Goal: Task Accomplishment & Management: Manage account settings

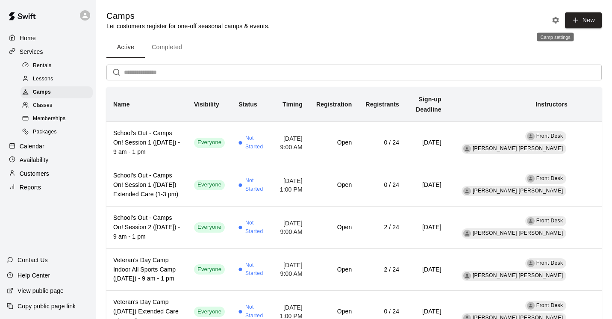
click at [556, 18] on icon "Camp settings" at bounding box center [555, 20] width 7 height 7
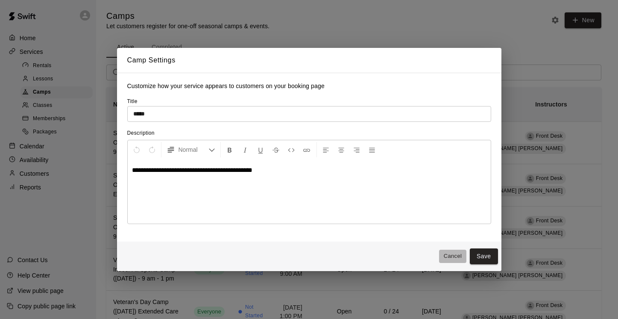
click at [456, 256] on button "Cancel" at bounding box center [452, 256] width 27 height 13
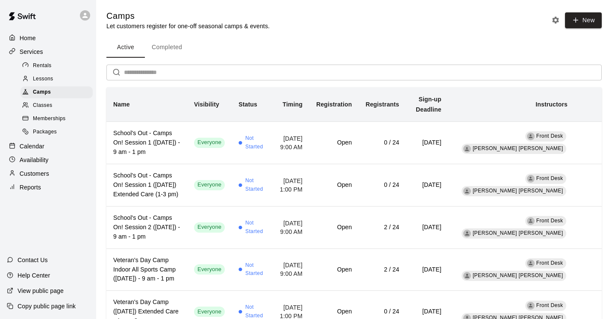
click at [34, 185] on p "Reports" at bounding box center [30, 187] width 21 height 9
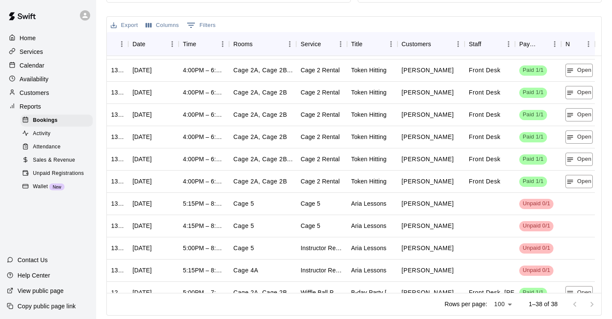
scroll to position [608, 0]
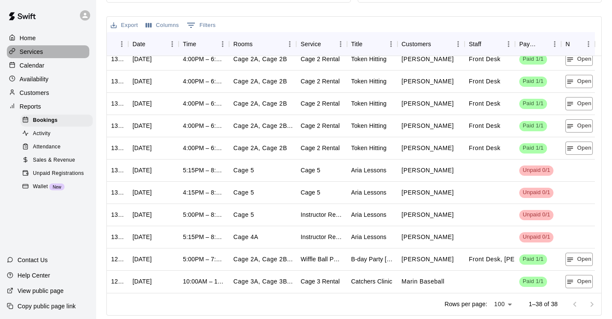
click at [35, 55] on p "Services" at bounding box center [32, 51] width 24 height 9
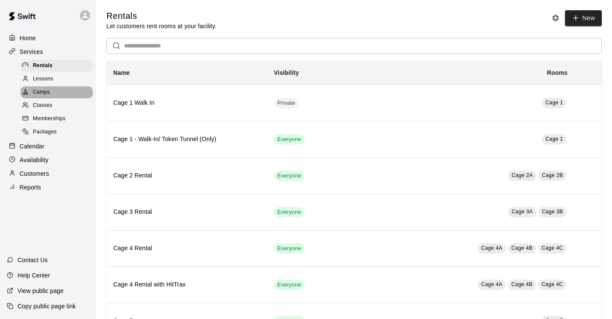
click at [43, 91] on span "Camps" at bounding box center [41, 92] width 17 height 9
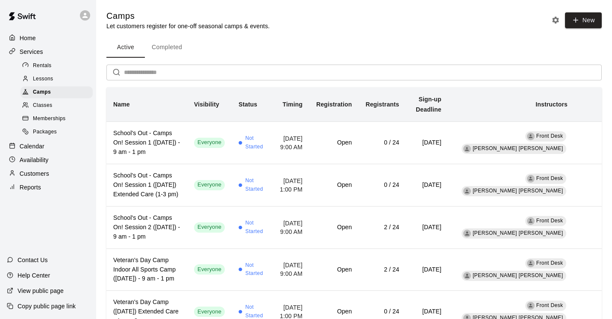
click at [50, 106] on span "Classes" at bounding box center [42, 105] width 19 height 9
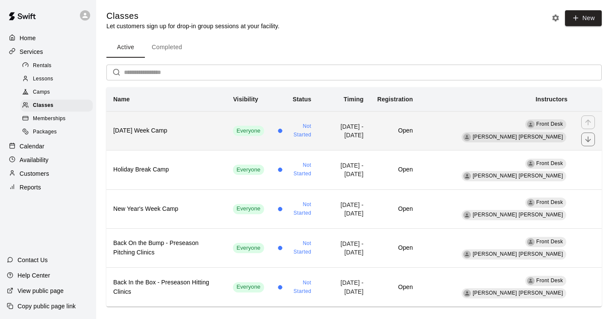
click at [169, 126] on th "Thanksgiving Week Camp" at bounding box center [166, 130] width 120 height 39
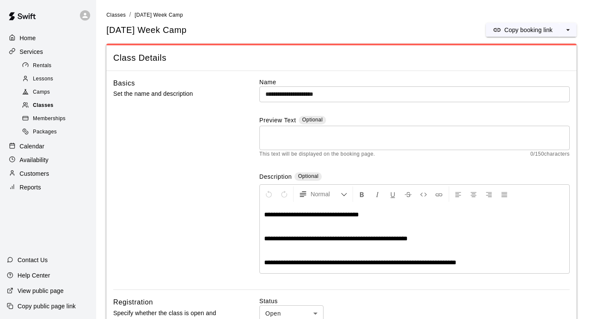
click at [45, 108] on span "Classes" at bounding box center [43, 105] width 21 height 9
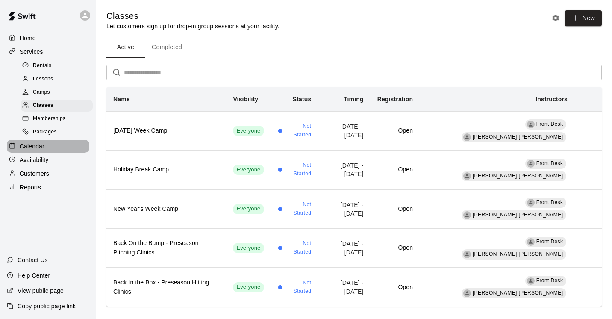
click at [35, 144] on p "Calendar" at bounding box center [32, 146] width 25 height 9
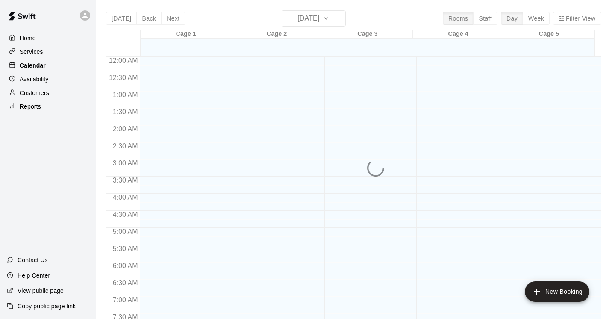
scroll to position [523, 0]
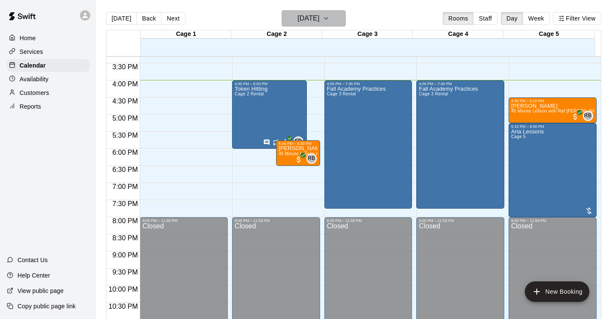
click at [329, 17] on icon "button" at bounding box center [326, 18] width 7 height 10
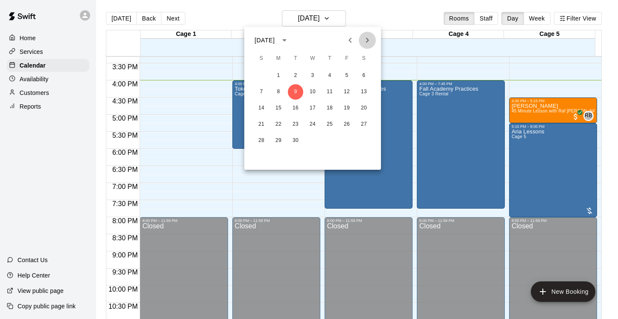
click at [369, 41] on icon "Next month" at bounding box center [367, 40] width 10 height 10
click at [280, 141] on button "24" at bounding box center [278, 140] width 15 height 15
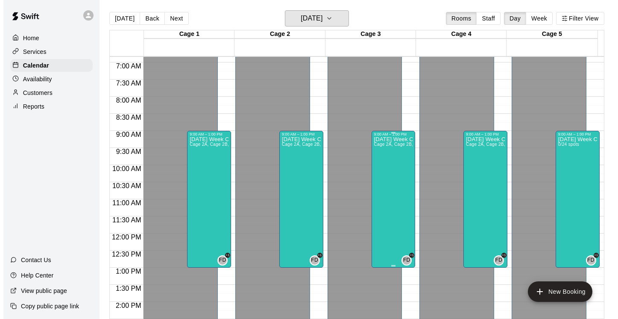
scroll to position [235, 0]
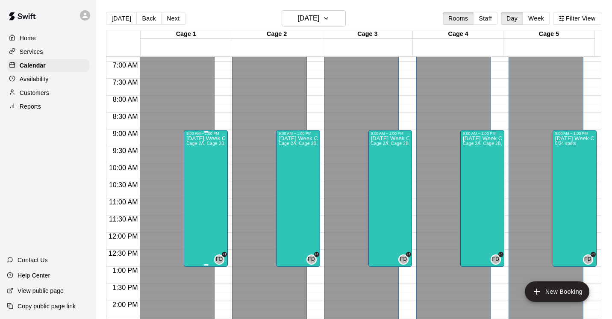
click at [198, 168] on div "Thanksgiving Week Camp Cage 2A, Cage 2B, Cage 3A, Cage 3B, Cage 4A, Cage 4B, Ca…" at bounding box center [205, 294] width 39 height 319
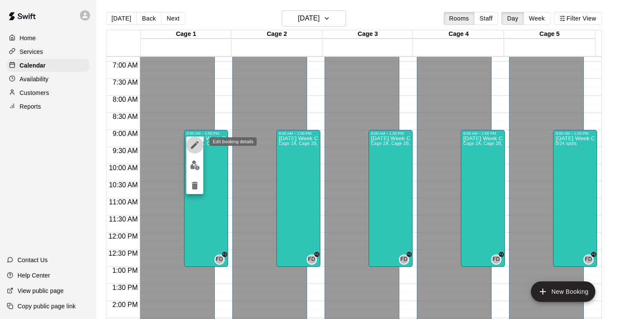
click at [198, 144] on icon "edit" at bounding box center [195, 145] width 10 height 10
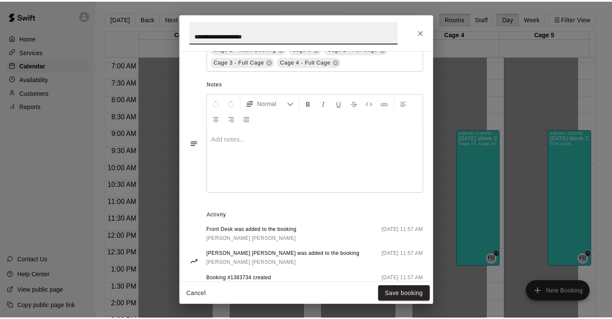
scroll to position [391, 0]
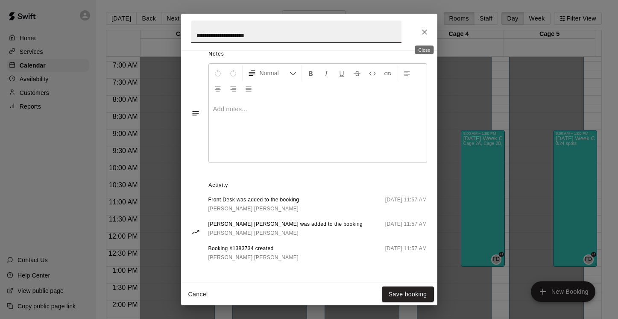
click at [425, 33] on icon "Close" at bounding box center [424, 32] width 9 height 9
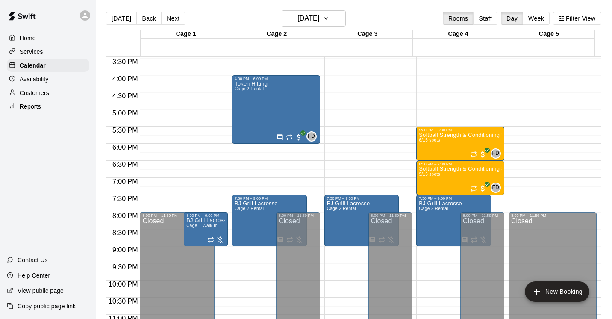
scroll to position [549, 0]
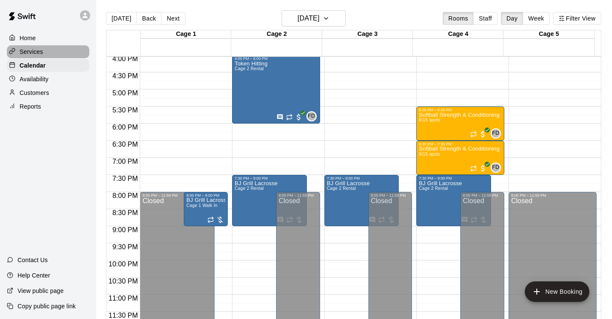
click at [38, 51] on p "Services" at bounding box center [32, 51] width 24 height 9
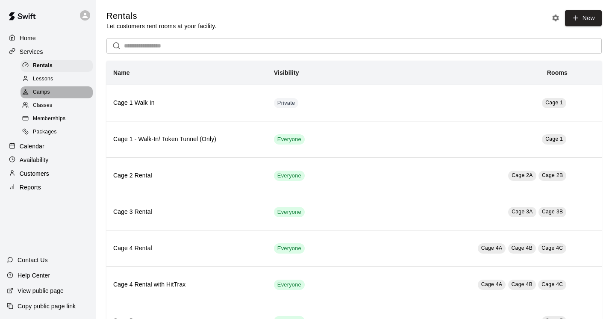
click at [41, 92] on span "Camps" at bounding box center [41, 92] width 17 height 9
